Goal: Find specific page/section: Find specific page/section

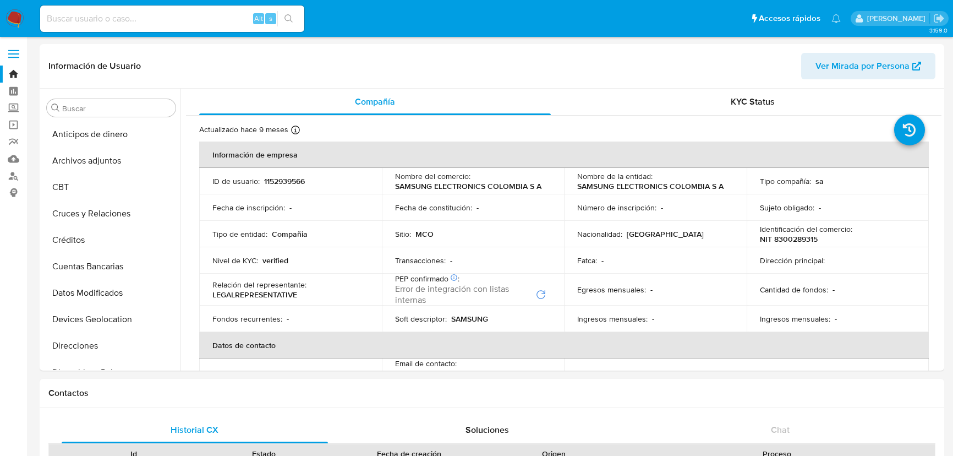
select select "10"
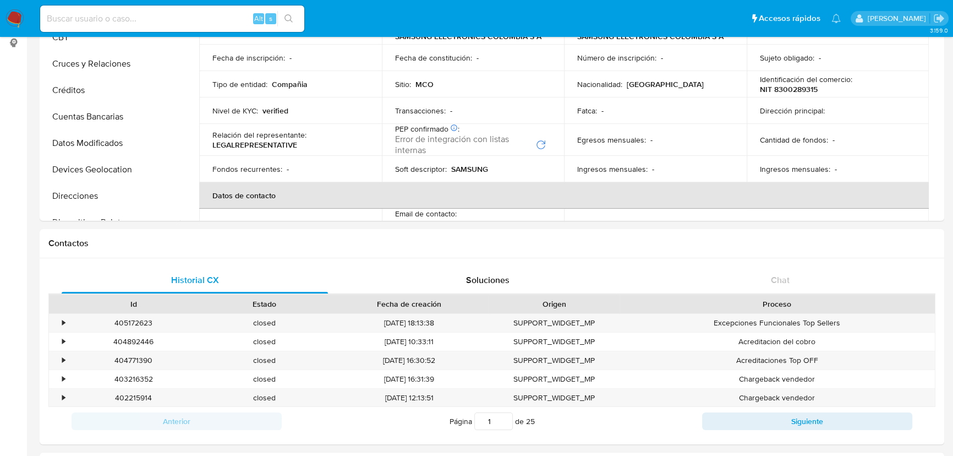
scroll to position [746, 0]
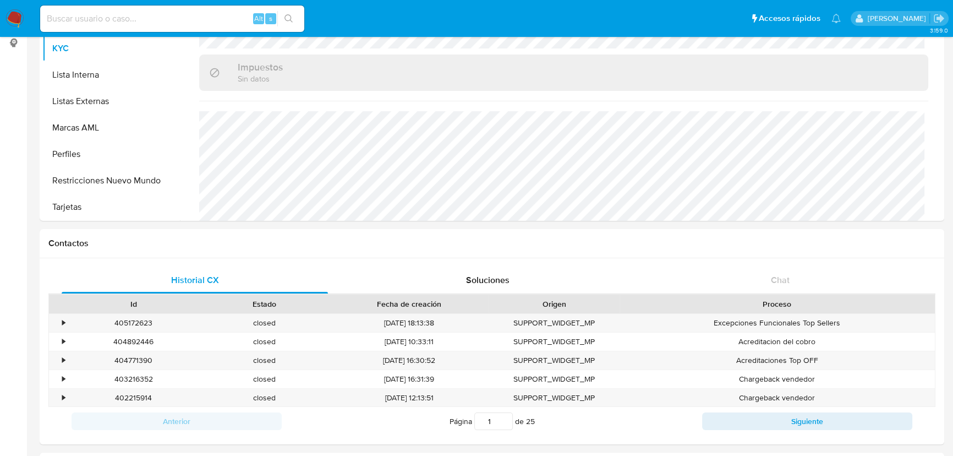
click at [187, 20] on input at bounding box center [172, 19] width 264 height 14
paste input "571852828"
type input "571852828"
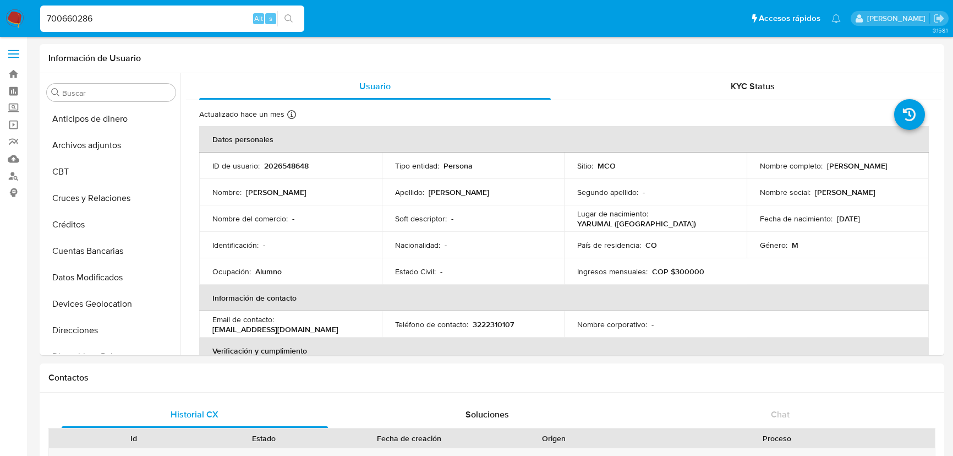
select select "10"
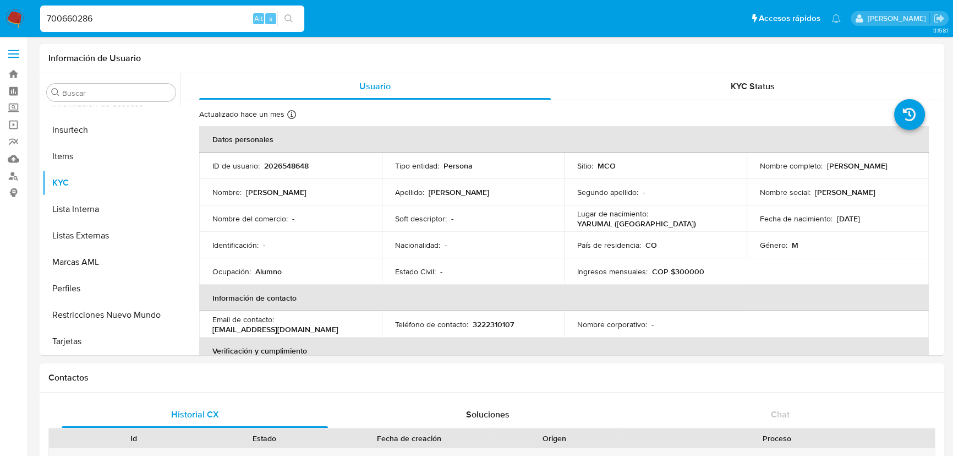
drag, startPoint x: 184, startPoint y: 13, endPoint x: 29, endPoint y: -10, distance: 157.0
paste input "571852828"
type input "571852828"
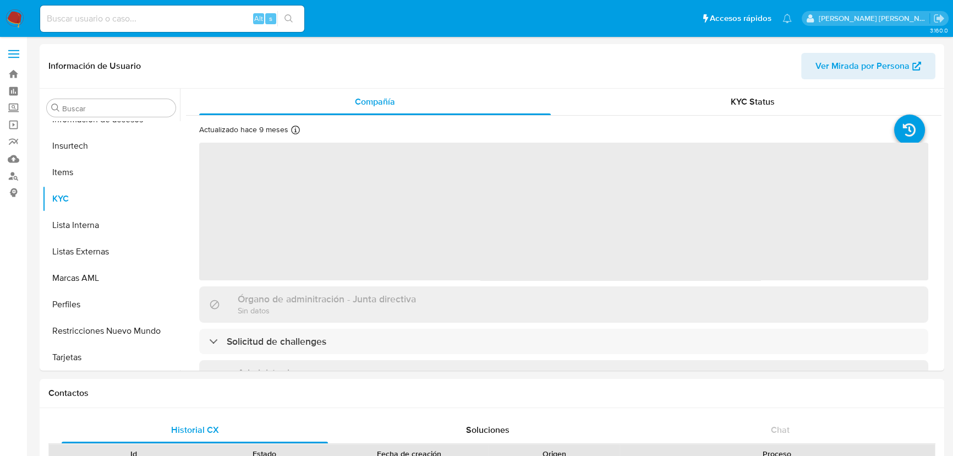
scroll to position [465, 0]
click at [129, 20] on input at bounding box center [172, 19] width 264 height 14
paste input "571852828"
type input "571852828"
select select "10"
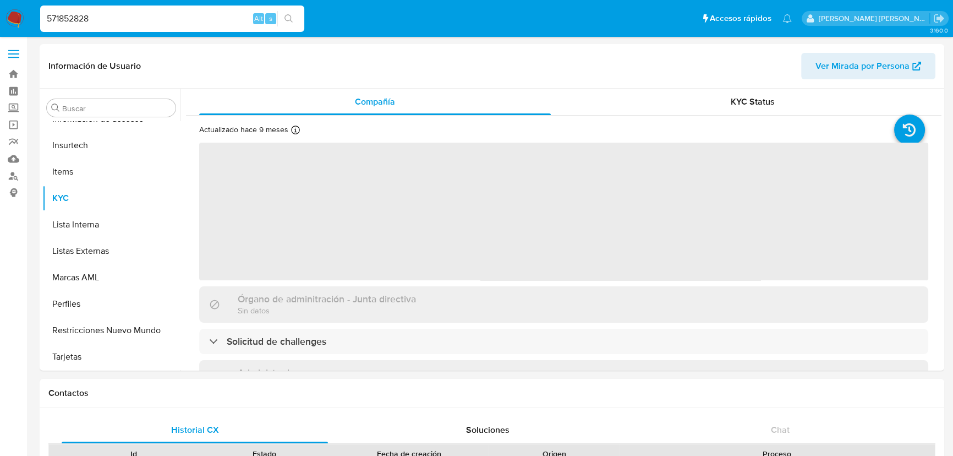
type input "571852828"
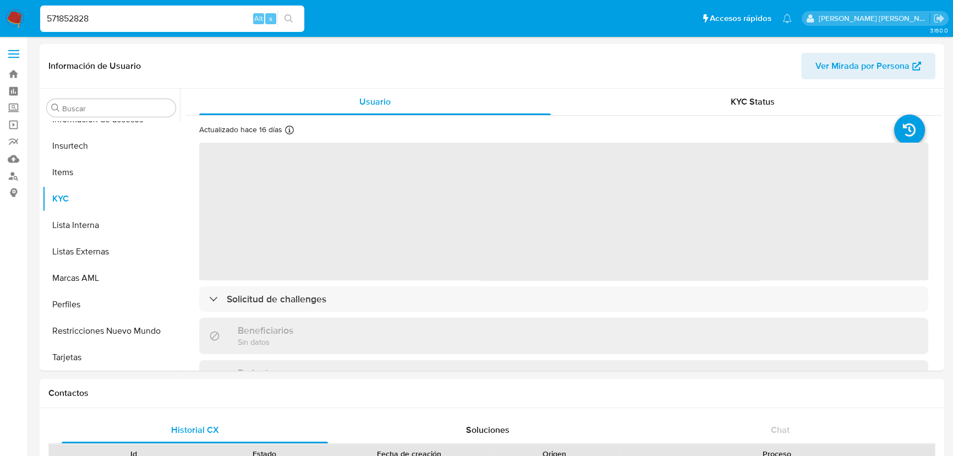
scroll to position [465, 0]
select select "10"
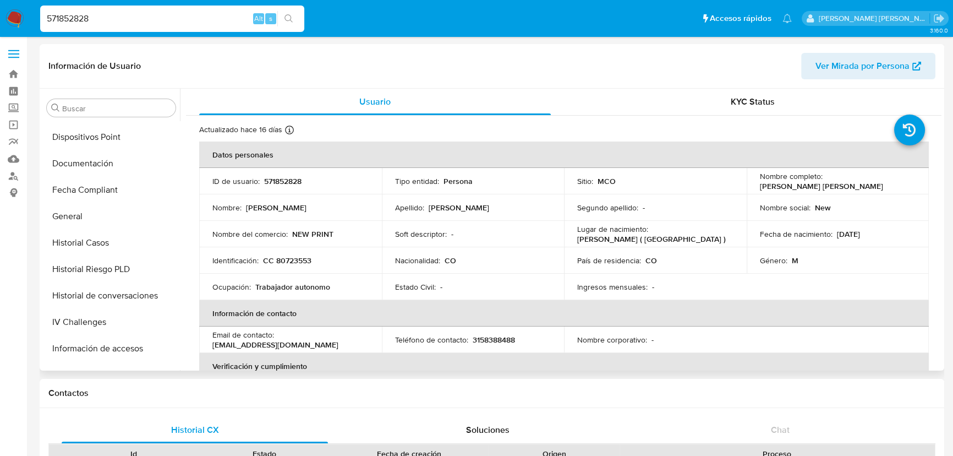
scroll to position [249, 0]
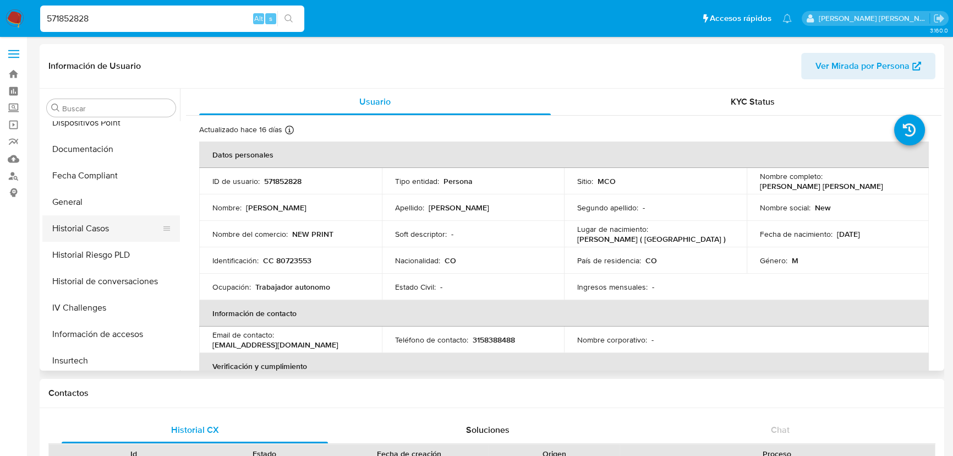
click at [96, 224] on button "Historial Casos" at bounding box center [106, 228] width 129 height 26
